Goal: Task Accomplishment & Management: Manage account settings

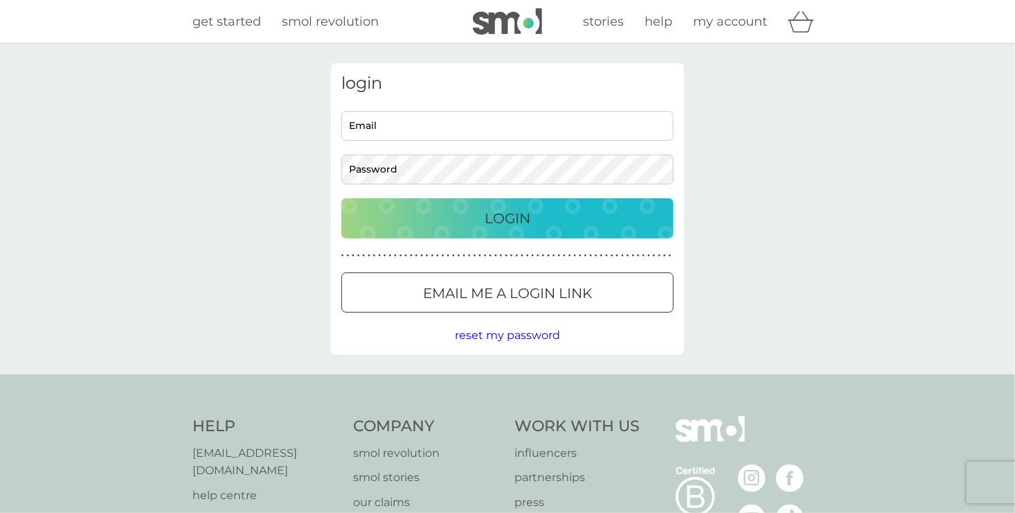
type input "abby@walkingthefish.co.uk"
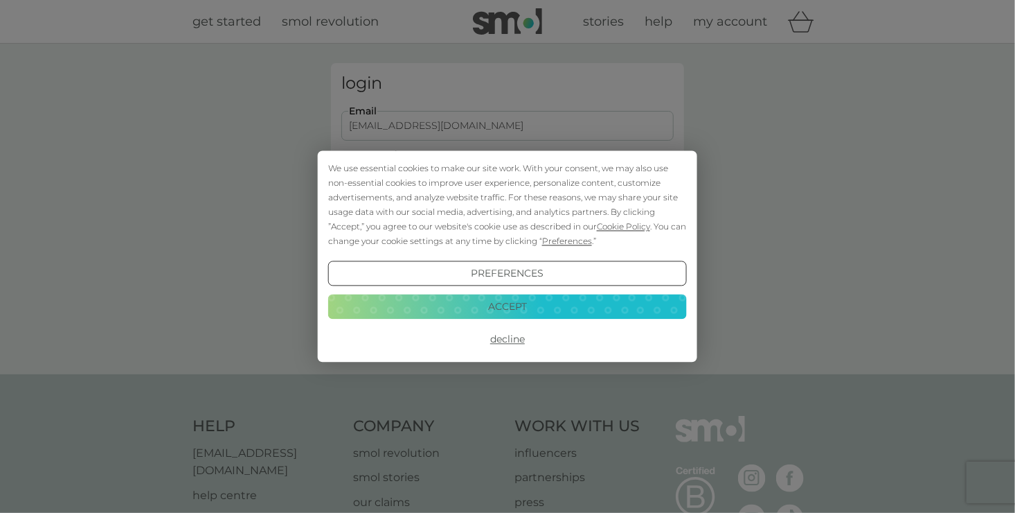
click at [517, 298] on button "Accept" at bounding box center [507, 306] width 359 height 25
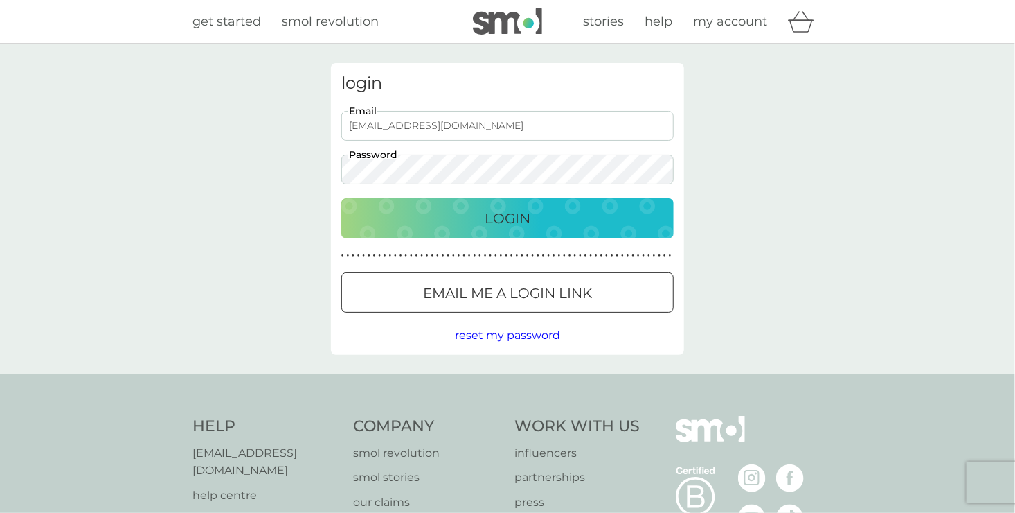
click at [522, 229] on button "Login" at bounding box center [507, 218] width 332 height 40
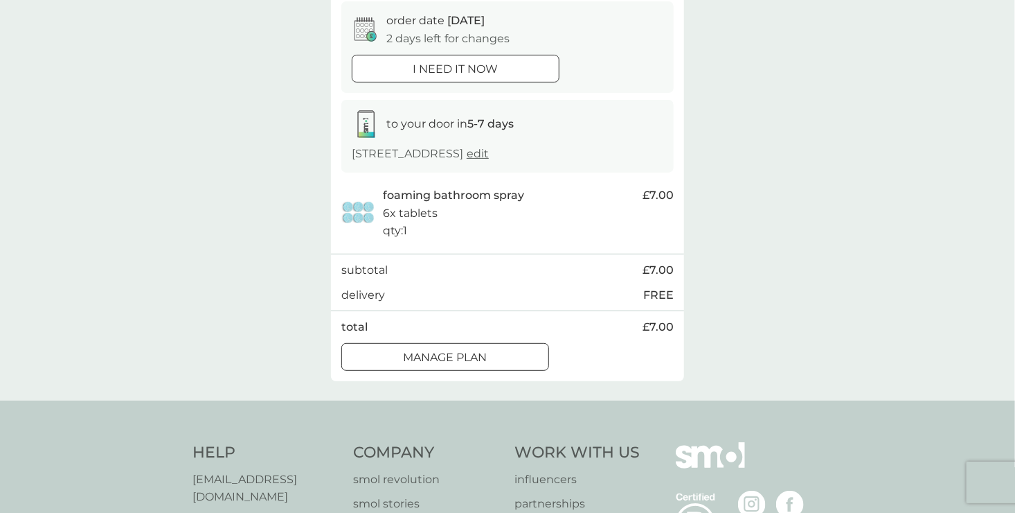
scroll to position [208, 0]
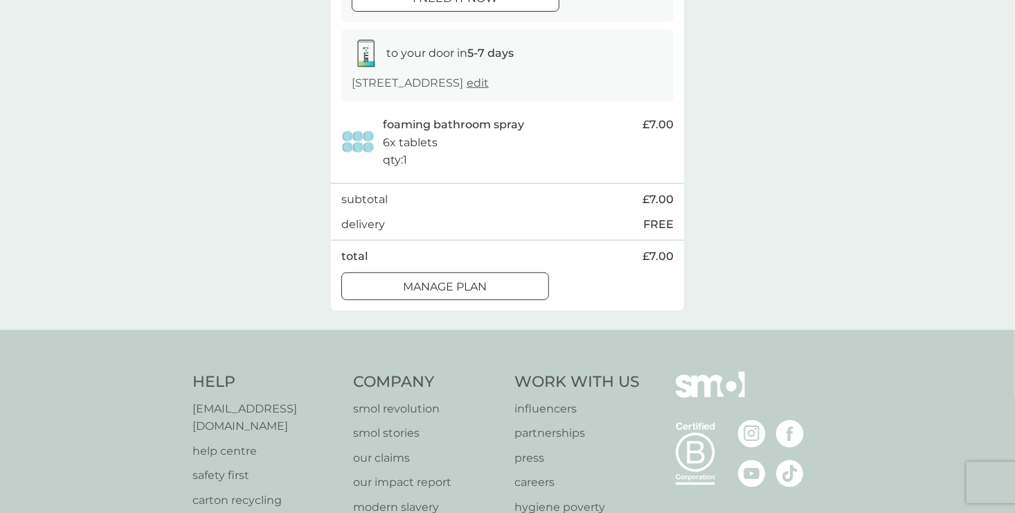
click at [499, 296] on div "Manage plan" at bounding box center [445, 287] width 206 height 18
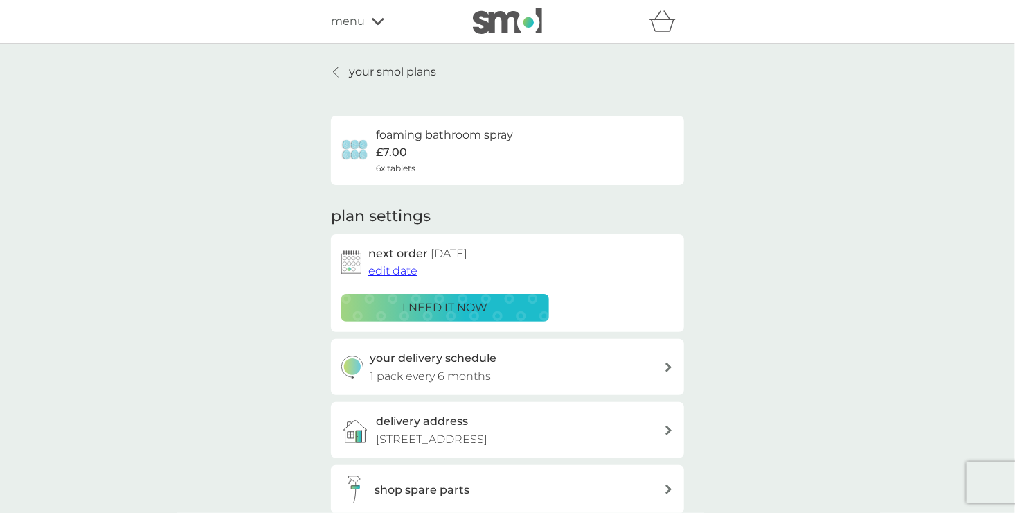
click at [522, 372] on div "your delivery schedule 1 pack every 6 months" at bounding box center [518, 366] width 294 height 35
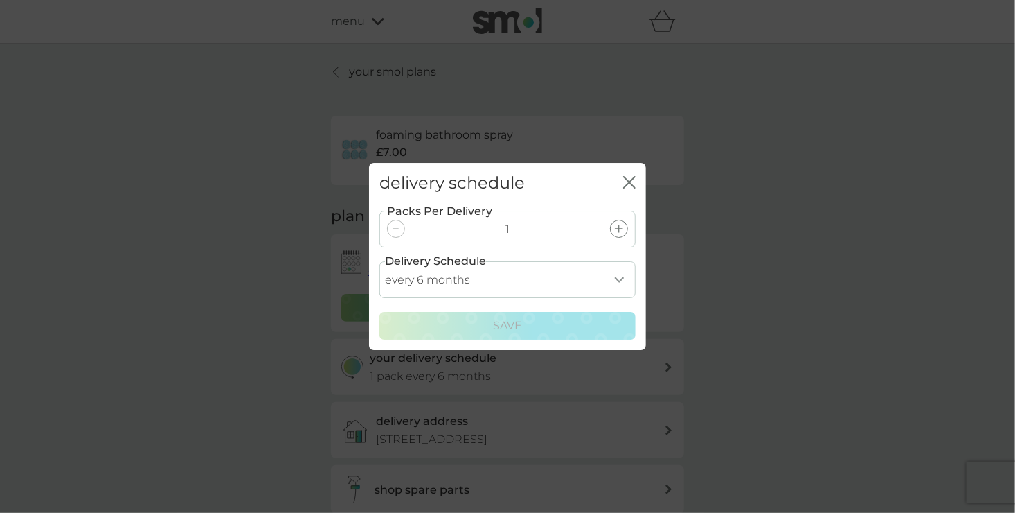
click at [599, 259] on div "Packs Per Delivery 1 Delivery Schedule every 1 month every 2 months every 3 mon…" at bounding box center [508, 272] width 256 height 136
click at [605, 283] on select "every 1 month every 2 months every 3 months every 4 months every 5 months every…" at bounding box center [508, 279] width 256 height 37
select select "8"
click at [380, 261] on select "every 1 month every 2 months every 3 months every 4 months every 5 months every…" at bounding box center [508, 279] width 256 height 37
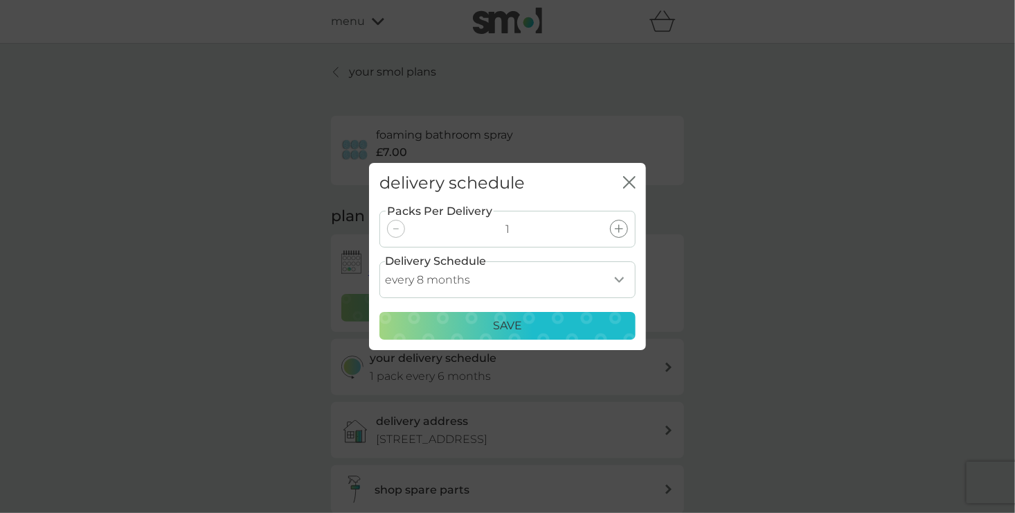
click at [536, 321] on div "Save" at bounding box center [508, 326] width 238 height 18
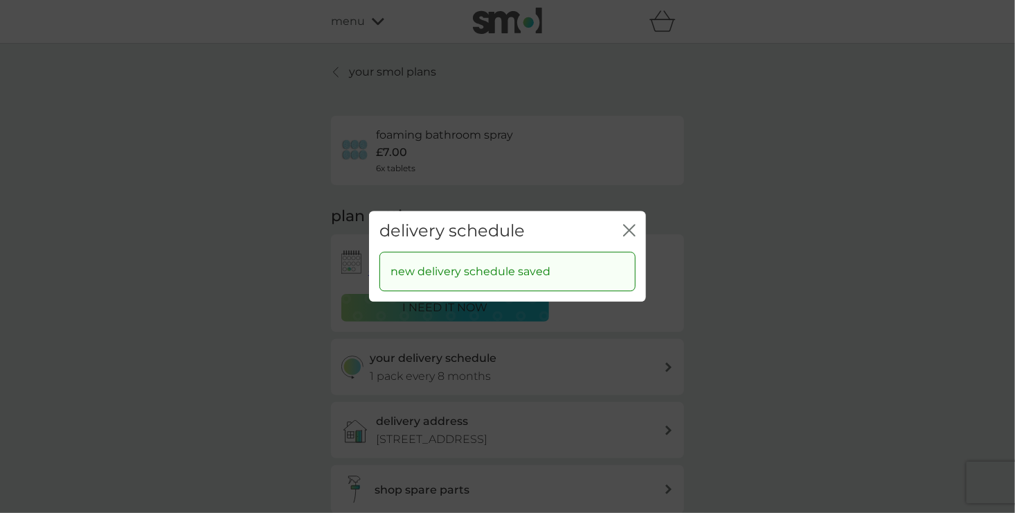
click at [637, 235] on div "delivery schedule close" at bounding box center [507, 231] width 277 height 41
click at [635, 233] on icon "close" at bounding box center [629, 230] width 12 height 12
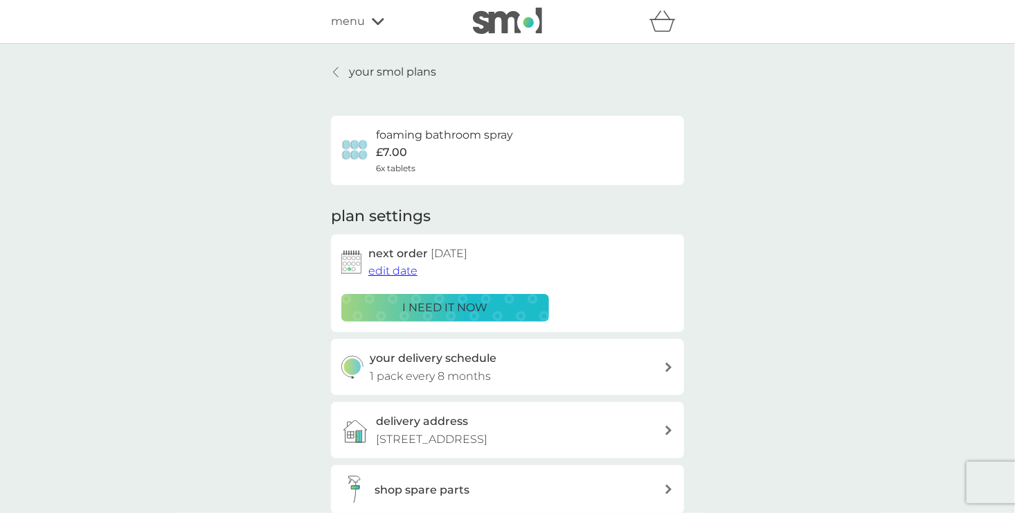
click at [407, 270] on span "edit date" at bounding box center [393, 270] width 49 height 13
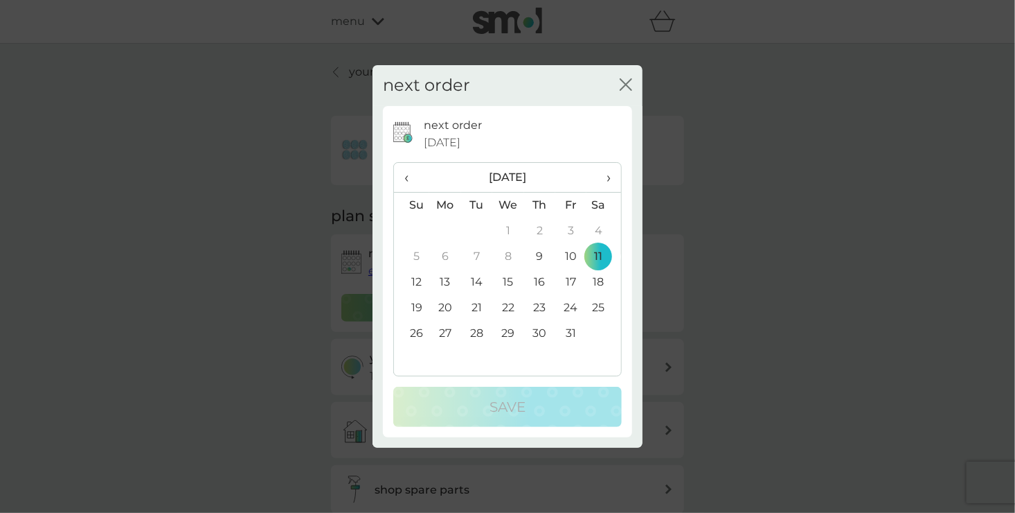
click at [606, 173] on span "›" at bounding box center [604, 177] width 14 height 29
click at [414, 276] on td "11" at bounding box center [411, 282] width 35 height 26
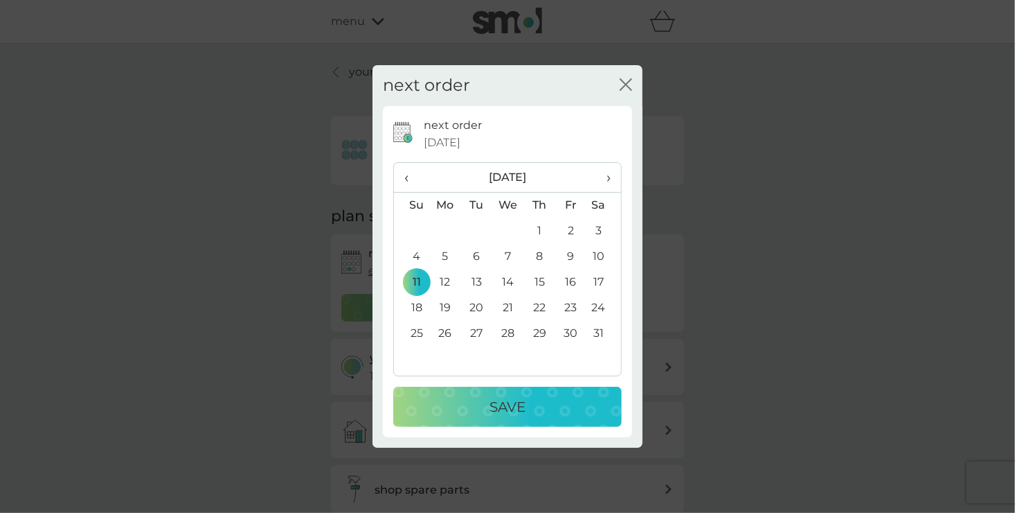
click at [491, 402] on p "Save" at bounding box center [508, 407] width 36 height 22
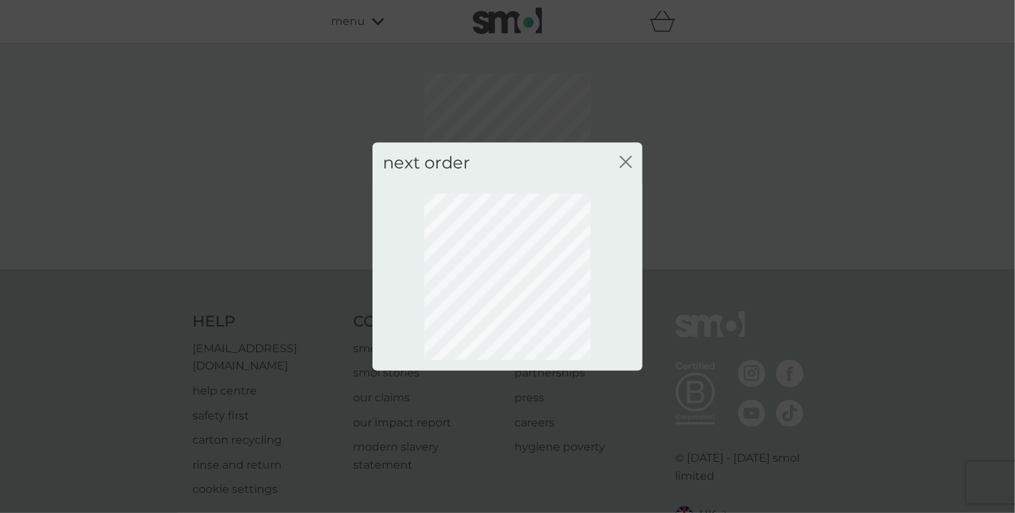
click at [629, 163] on icon "close" at bounding box center [626, 162] width 12 height 12
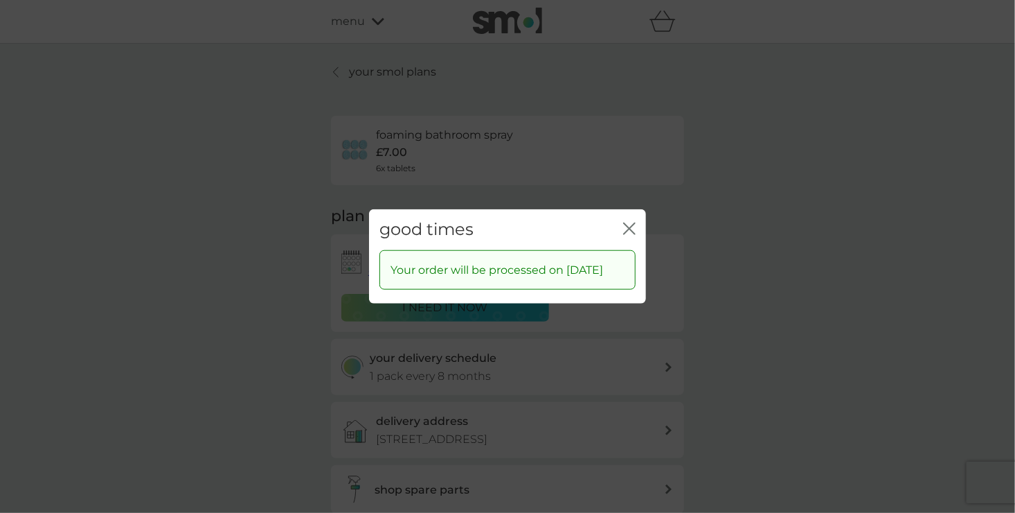
click at [635, 222] on icon "close" at bounding box center [629, 228] width 12 height 12
